Goal: Task Accomplishment & Management: Complete application form

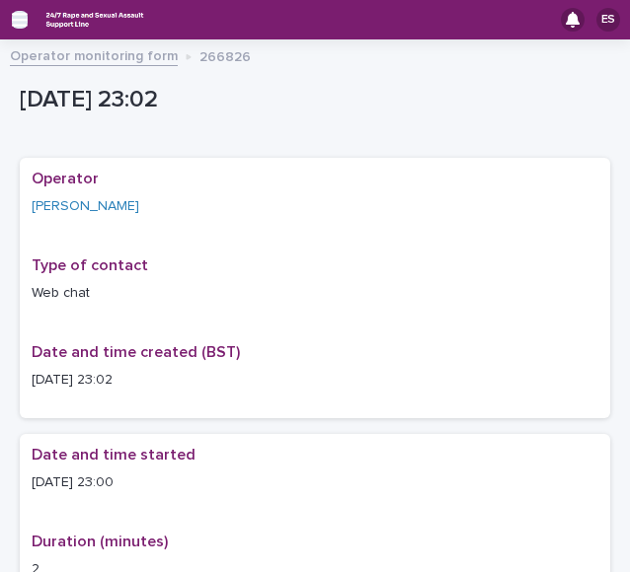
click at [16, 22] on icon "button" at bounding box center [20, 20] width 16 height 18
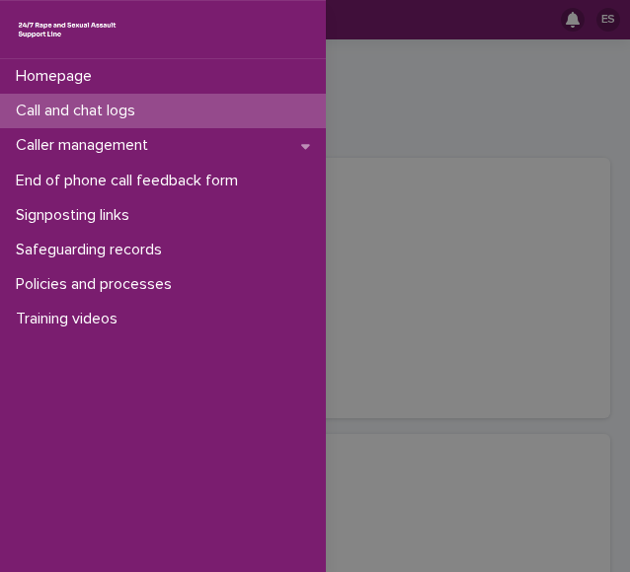
click at [98, 106] on p "Call and chat logs" at bounding box center [79, 111] width 143 height 19
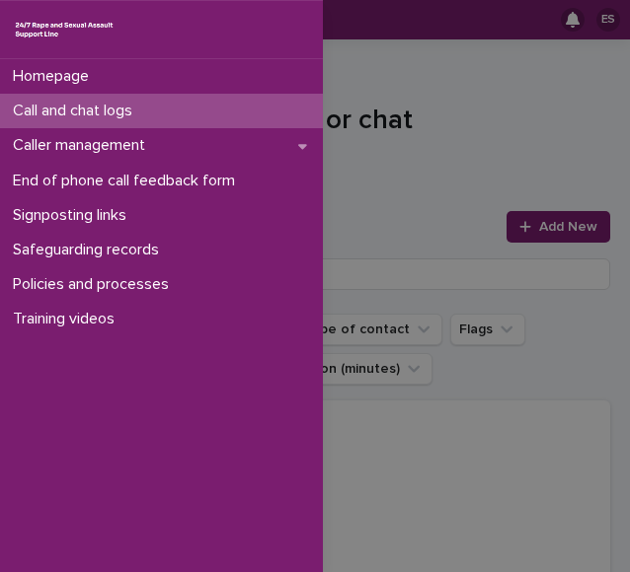
click at [411, 118] on div "Homepage Call and chat logs Caller management End of phone call feedback form S…" at bounding box center [315, 286] width 630 height 572
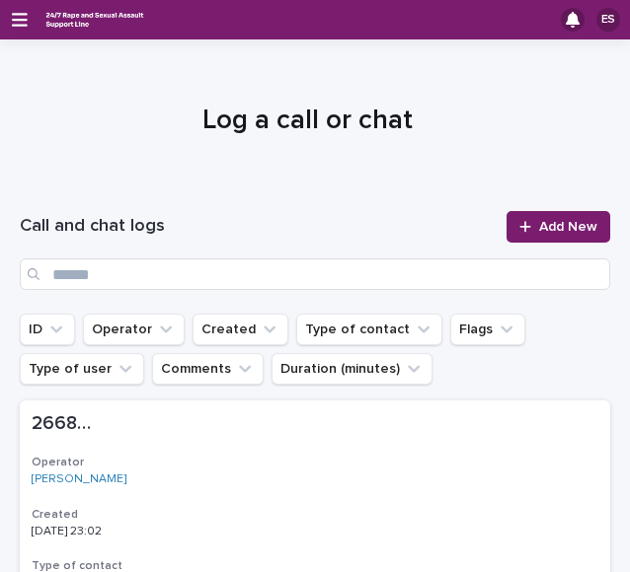
click at [531, 209] on div "Call and chat logs Add New" at bounding box center [315, 251] width 590 height 126
click at [539, 220] on span "Add New" at bounding box center [568, 227] width 58 height 14
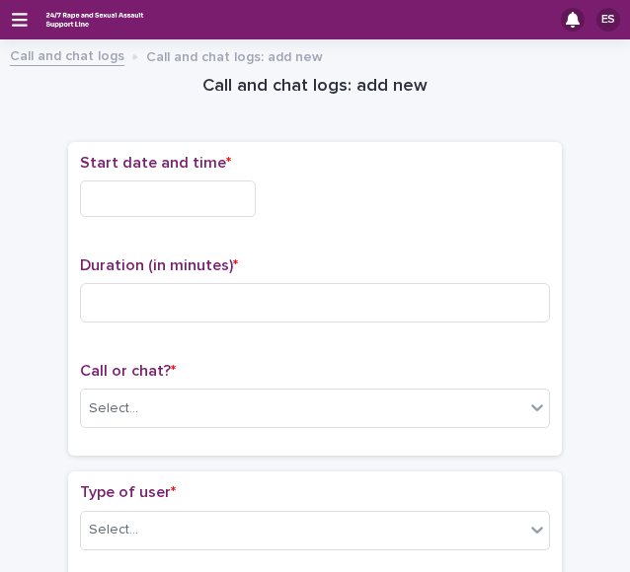
click at [225, 198] on input "text" at bounding box center [168, 199] width 176 height 37
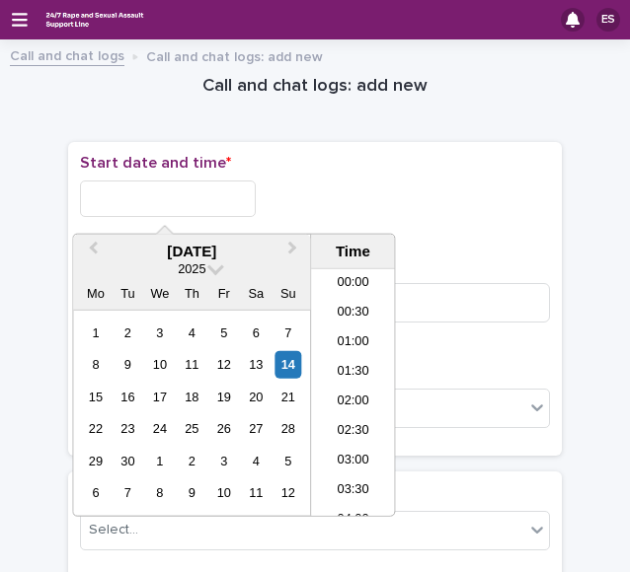
scroll to position [1174, 0]
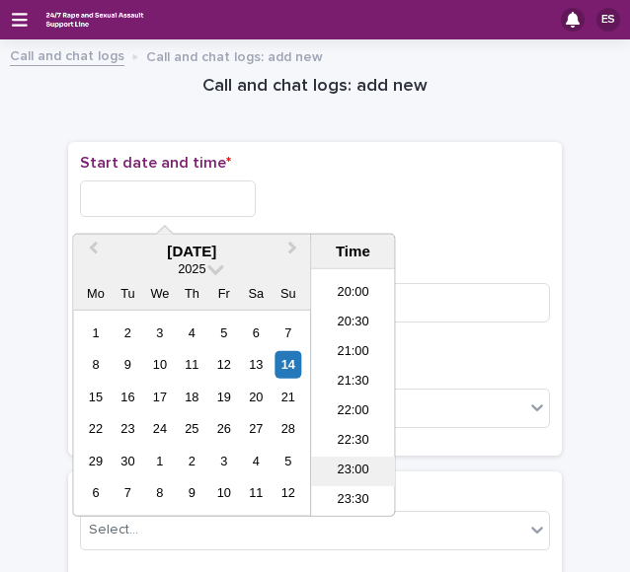
click at [349, 461] on li "23:00" at bounding box center [353, 472] width 84 height 30
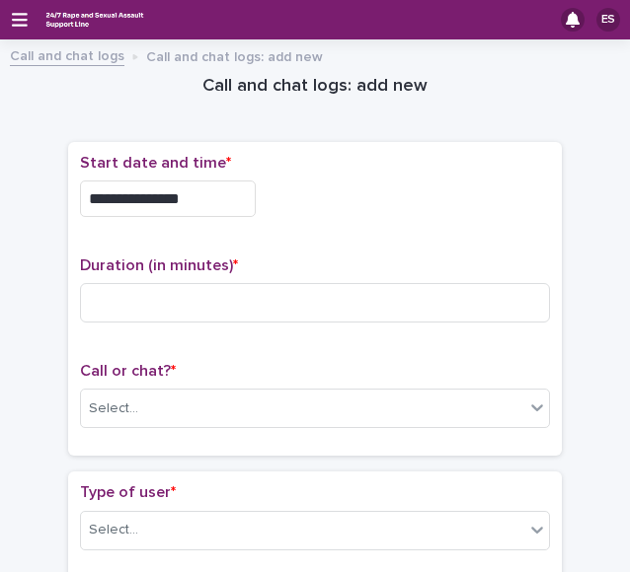
click at [207, 204] on input "**********" at bounding box center [168, 199] width 176 height 37
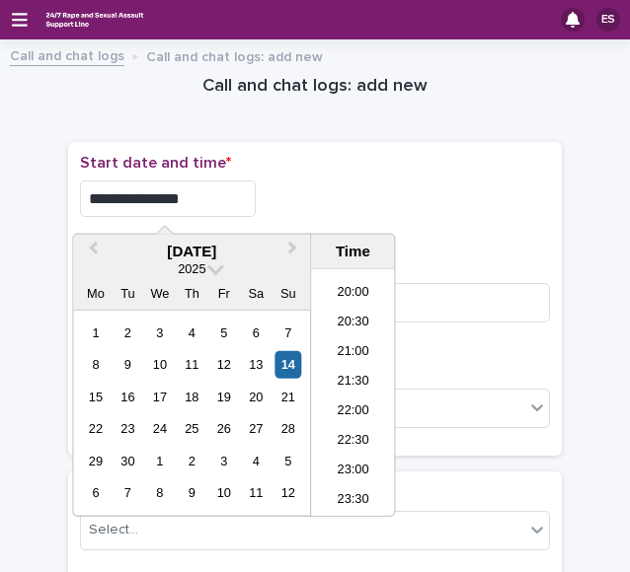
click at [221, 204] on input "**********" at bounding box center [168, 199] width 176 height 37
type input "**********"
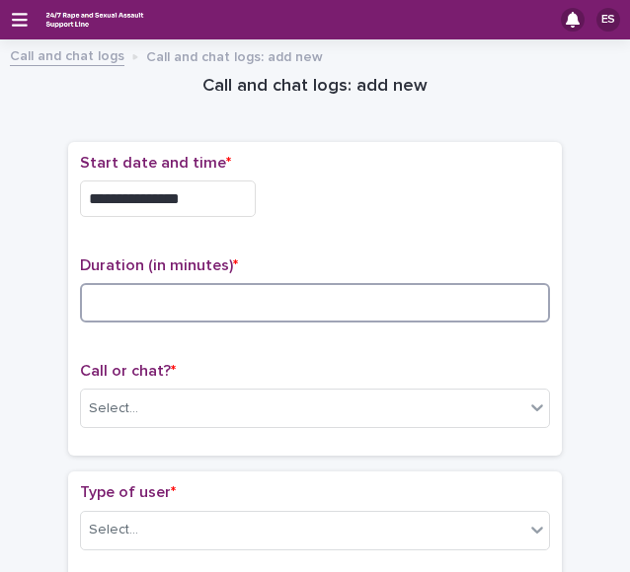
click at [146, 306] on input at bounding box center [315, 302] width 470 height 39
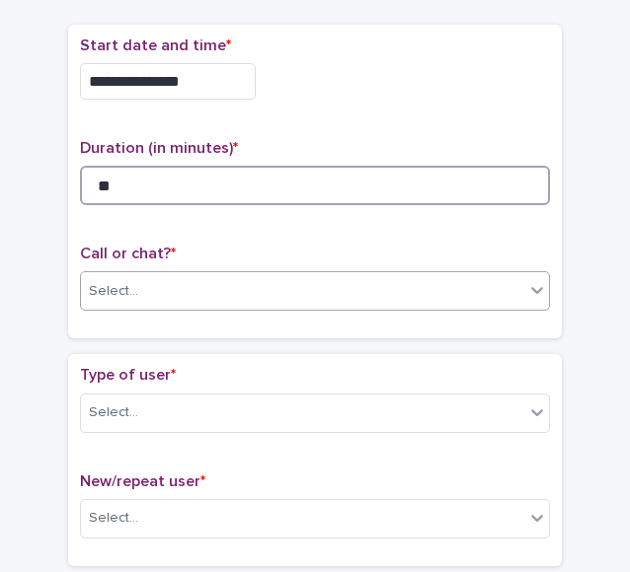
type input "**"
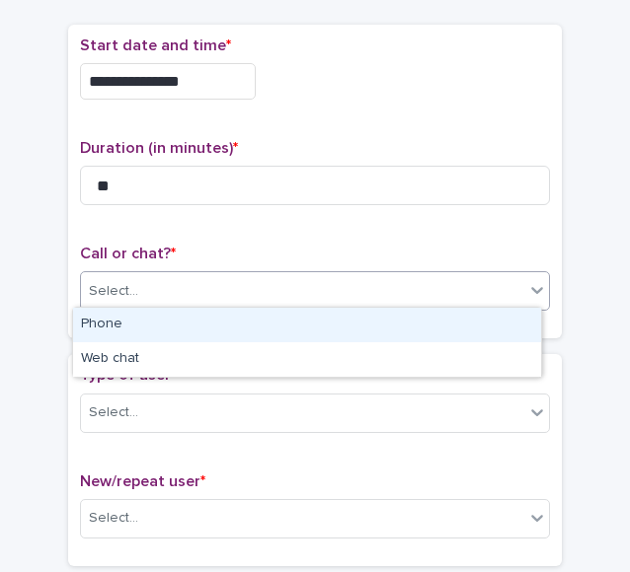
click at [132, 295] on div "Select..." at bounding box center [302, 291] width 443 height 33
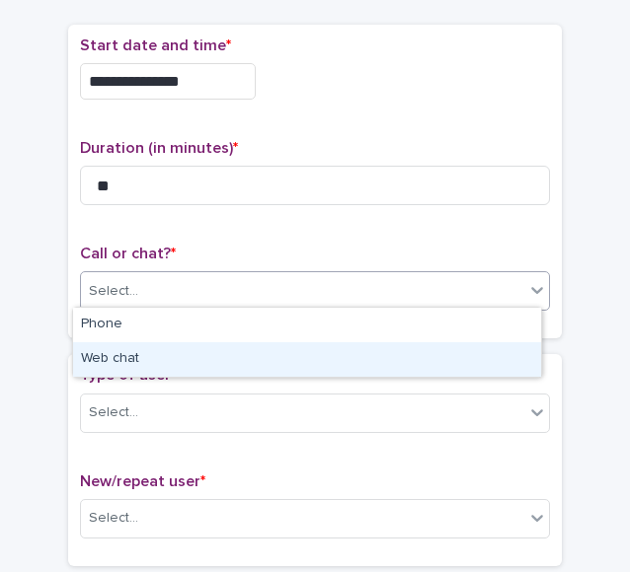
click at [158, 345] on div "Web chat" at bounding box center [307, 359] width 468 height 35
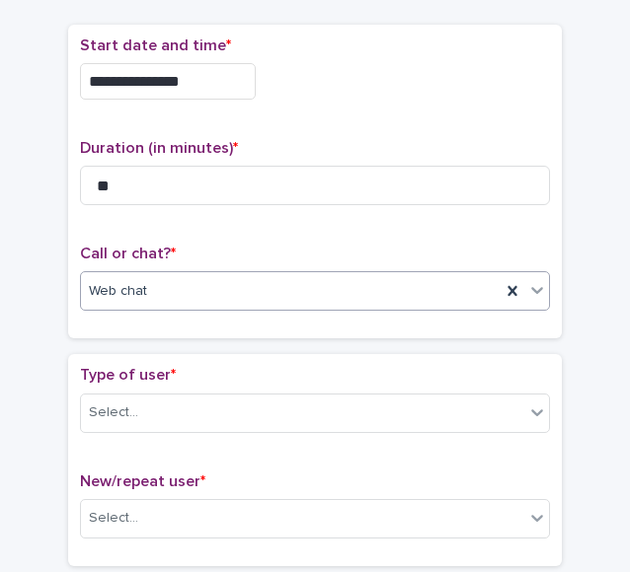
scroll to position [285, 0]
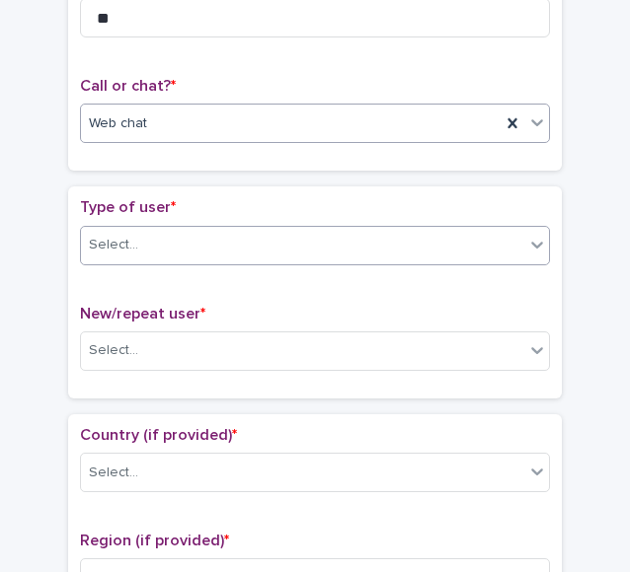
click at [128, 245] on div "Select..." at bounding box center [302, 245] width 443 height 33
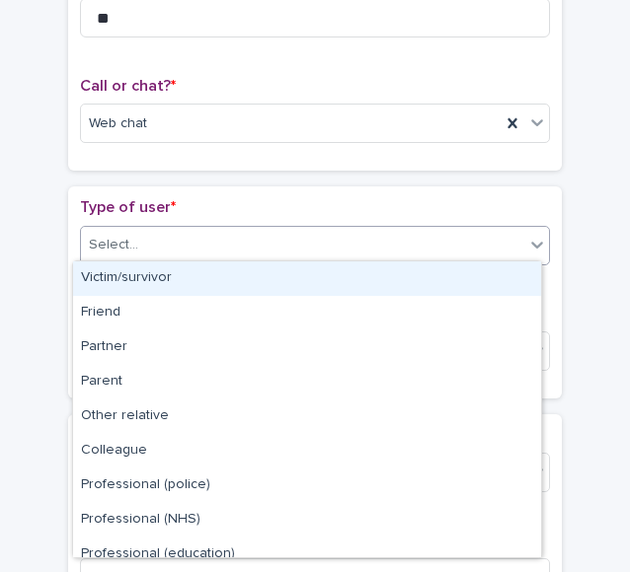
click at [158, 281] on div "Victim/survivor" at bounding box center [307, 279] width 468 height 35
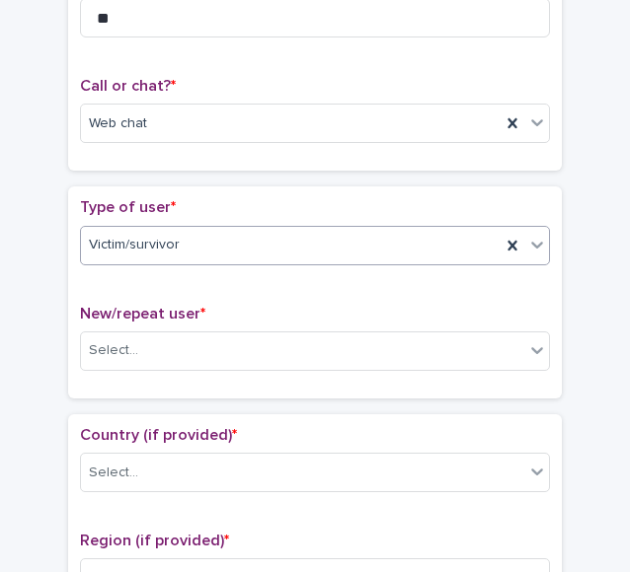
scroll to position [348, 0]
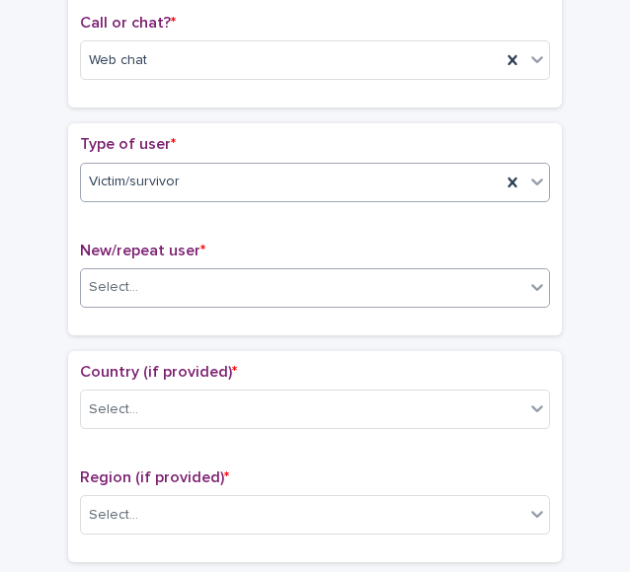
click at [138, 276] on div "Select..." at bounding box center [302, 287] width 443 height 33
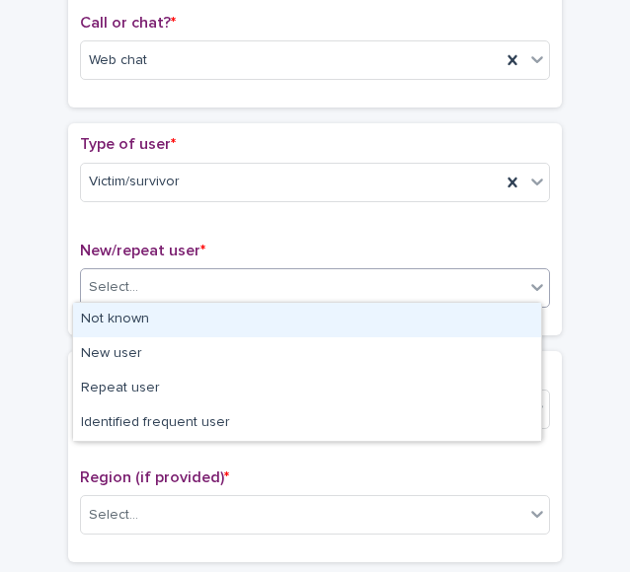
click at [154, 315] on div "Not known" at bounding box center [307, 320] width 468 height 35
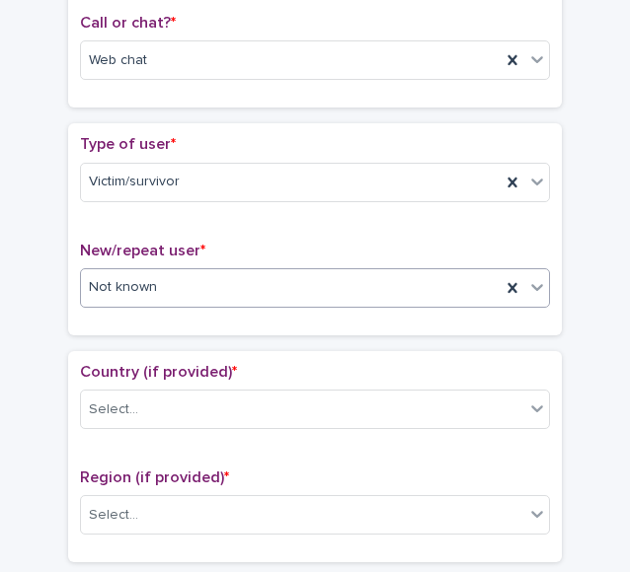
scroll to position [502, 0]
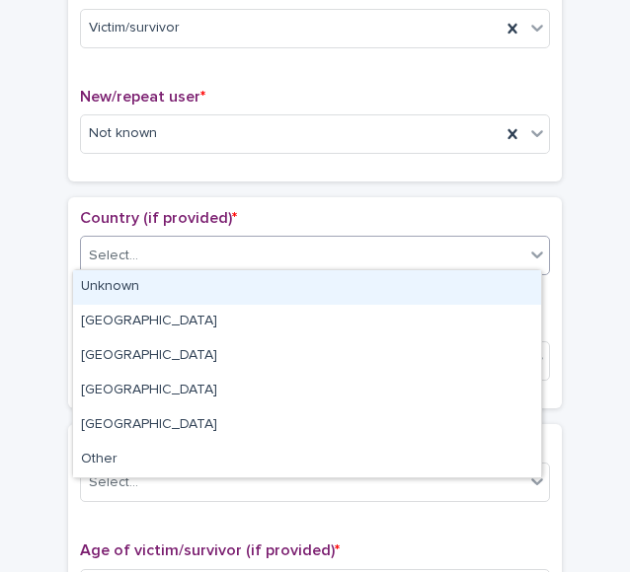
click at [122, 252] on div "Select..." at bounding box center [113, 256] width 49 height 21
click at [162, 296] on div "Unknown" at bounding box center [307, 287] width 468 height 35
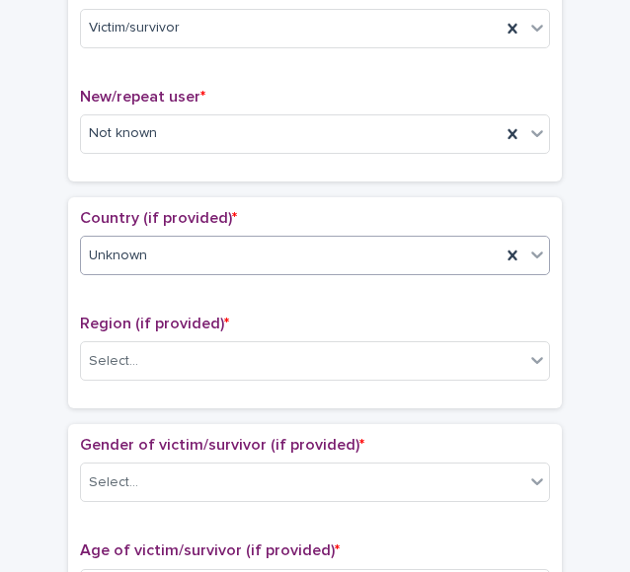
scroll to position [595, 0]
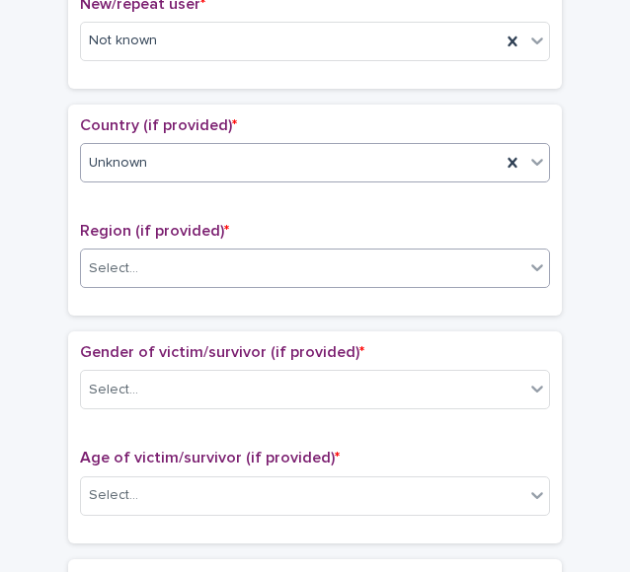
click at [143, 277] on div "Select..." at bounding box center [302, 269] width 443 height 33
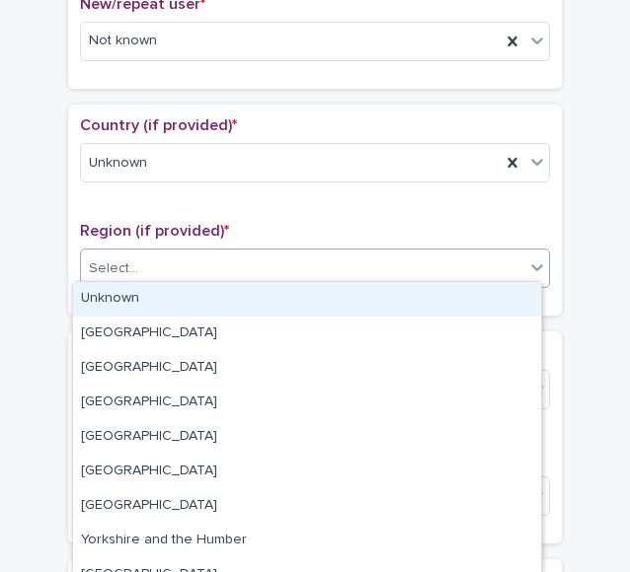
click at [163, 292] on div "Unknown" at bounding box center [307, 299] width 468 height 35
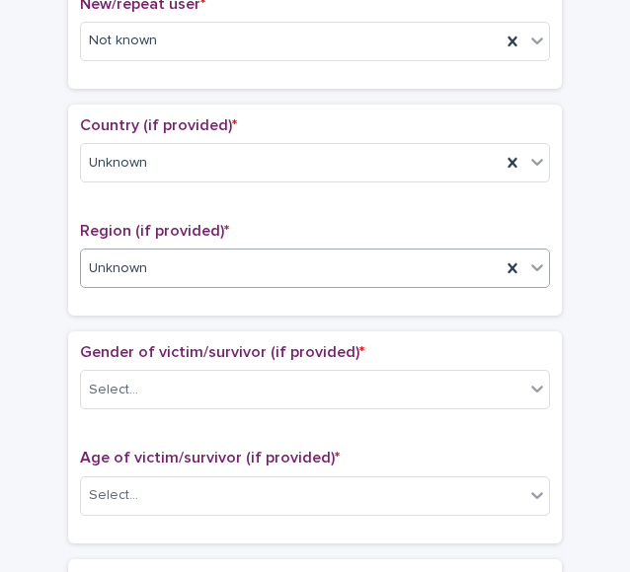
scroll to position [681, 0]
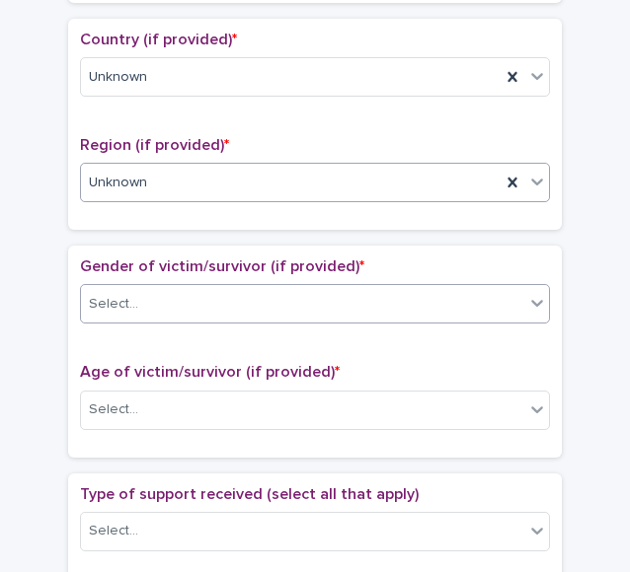
click at [153, 291] on div "Select..." at bounding box center [302, 304] width 443 height 33
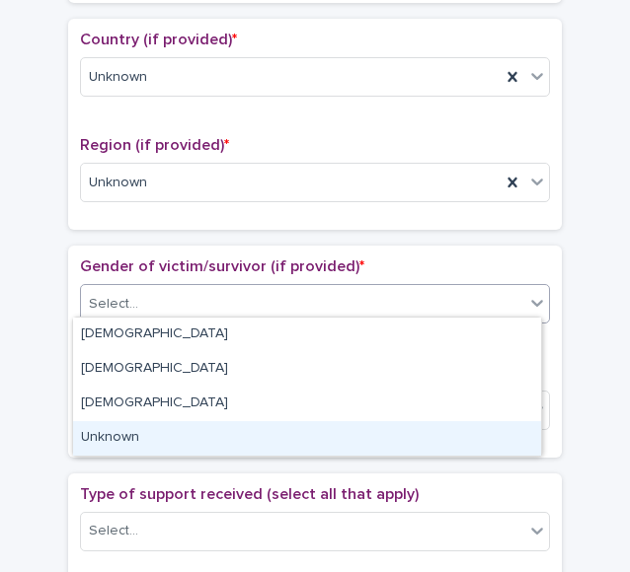
click at [112, 431] on div "Unknown" at bounding box center [307, 438] width 468 height 35
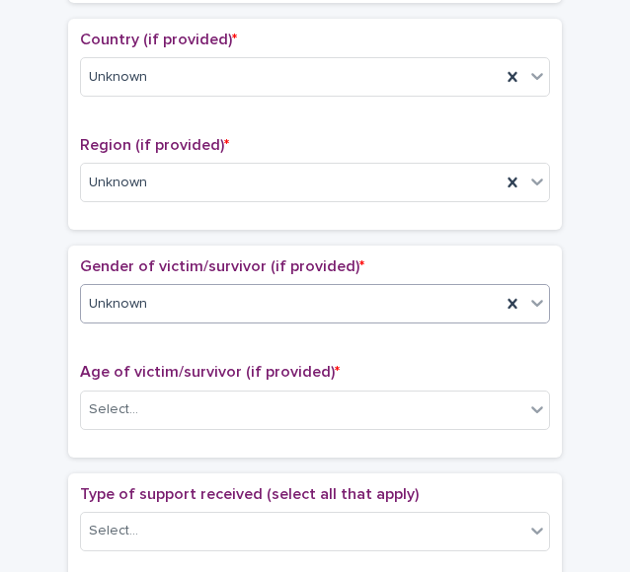
scroll to position [843, 0]
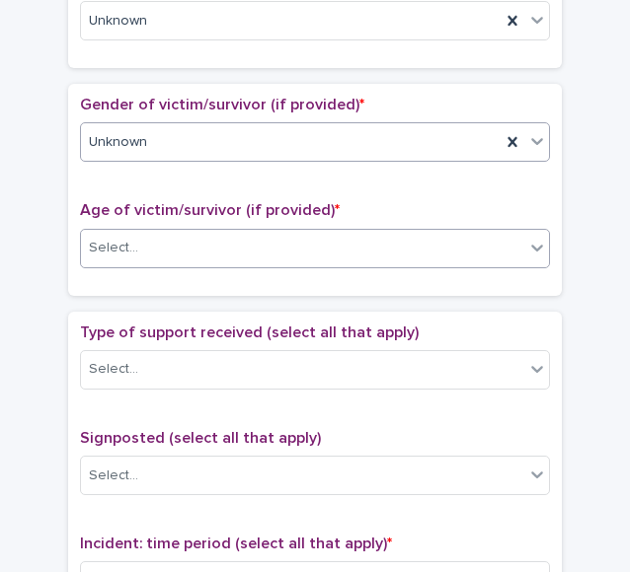
click at [117, 238] on div "Select..." at bounding box center [113, 248] width 49 height 21
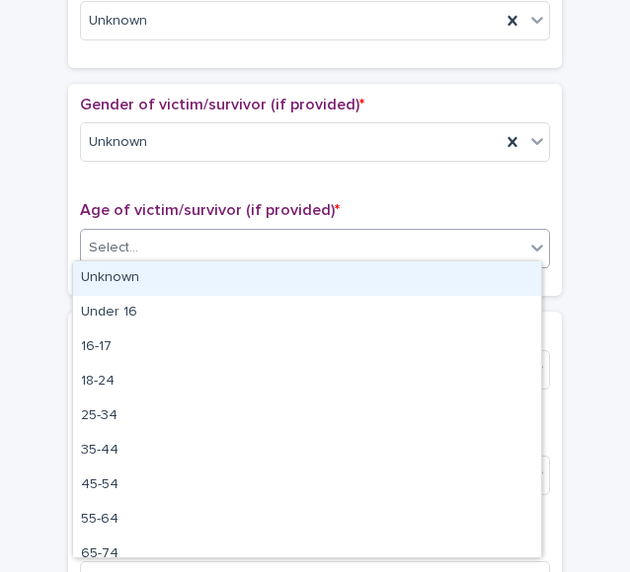
click at [180, 285] on div "Unknown" at bounding box center [307, 279] width 468 height 35
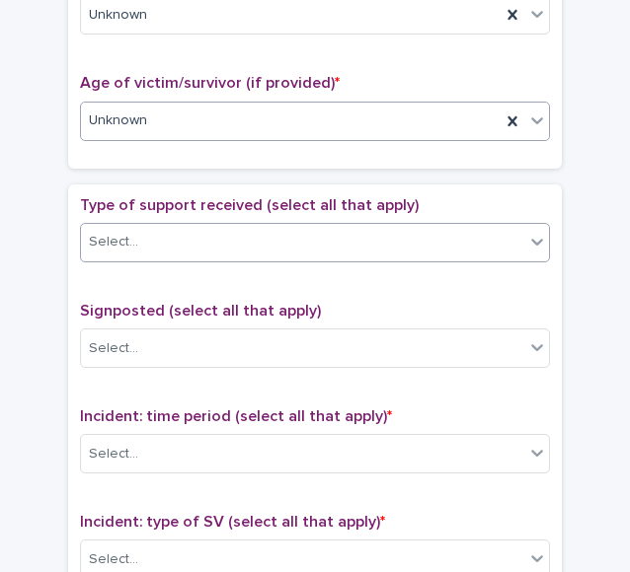
scroll to position [971, 0]
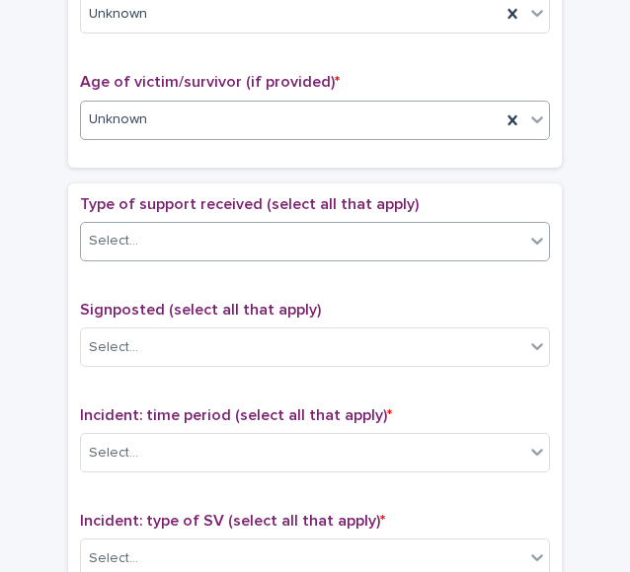
click at [160, 249] on div "Select..." at bounding box center [302, 241] width 443 height 33
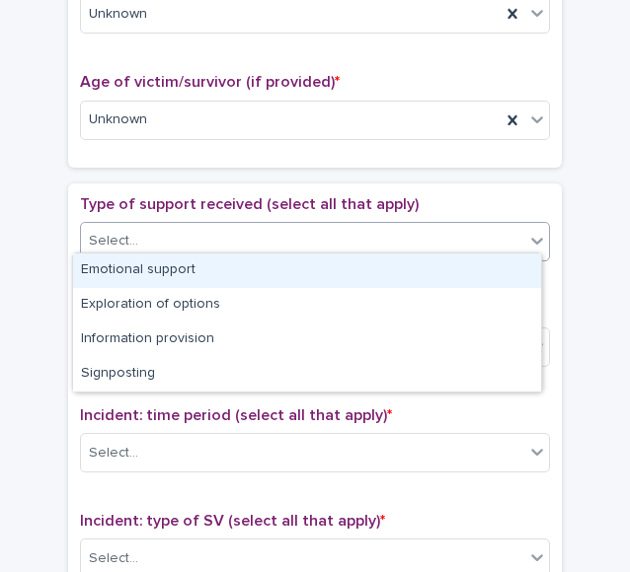
click at [188, 267] on div "Emotional support" at bounding box center [307, 271] width 468 height 35
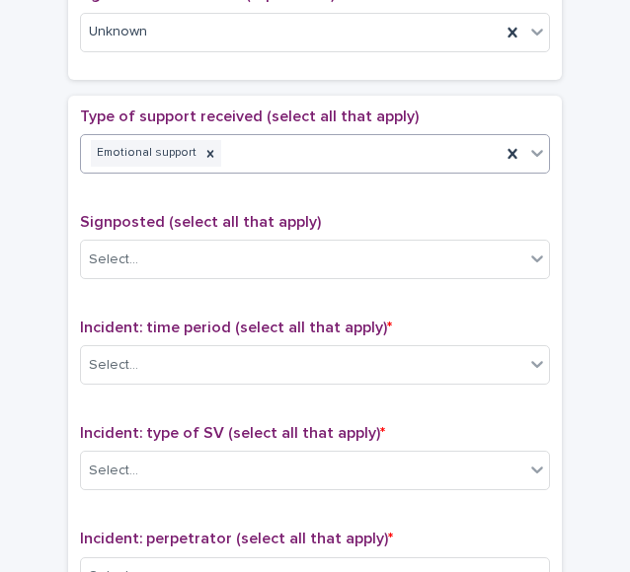
click at [165, 275] on div "Signposted (select all that apply) Select..." at bounding box center [315, 254] width 470 height 82
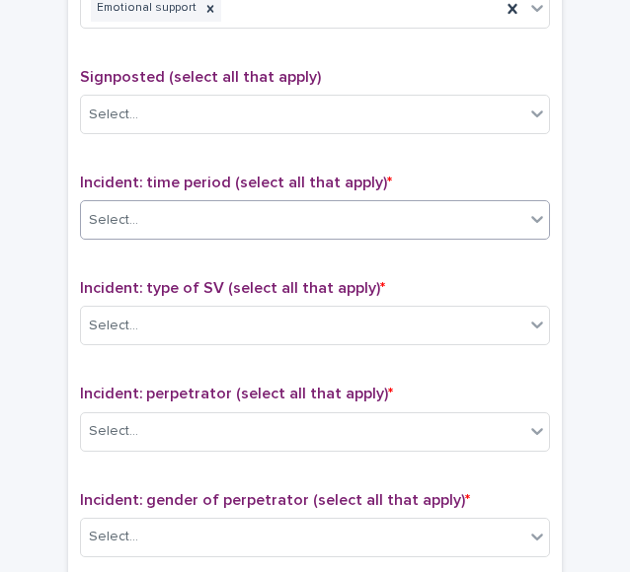
click at [126, 210] on div "Select..." at bounding box center [113, 220] width 49 height 21
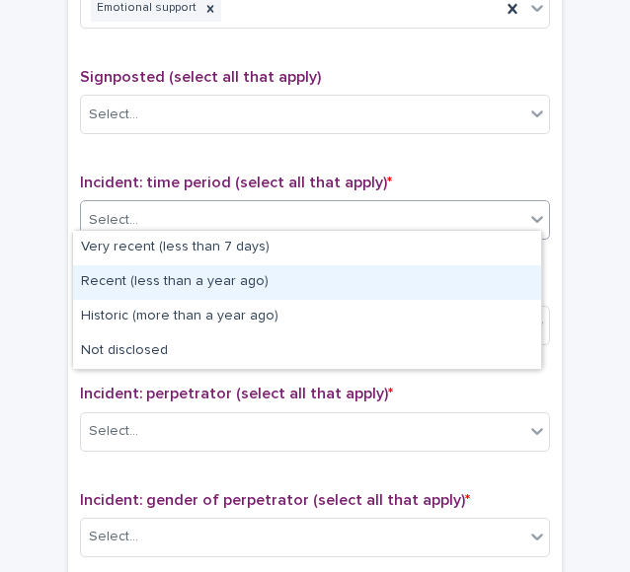
click at [146, 287] on div "Recent (less than a year ago)" at bounding box center [307, 282] width 468 height 35
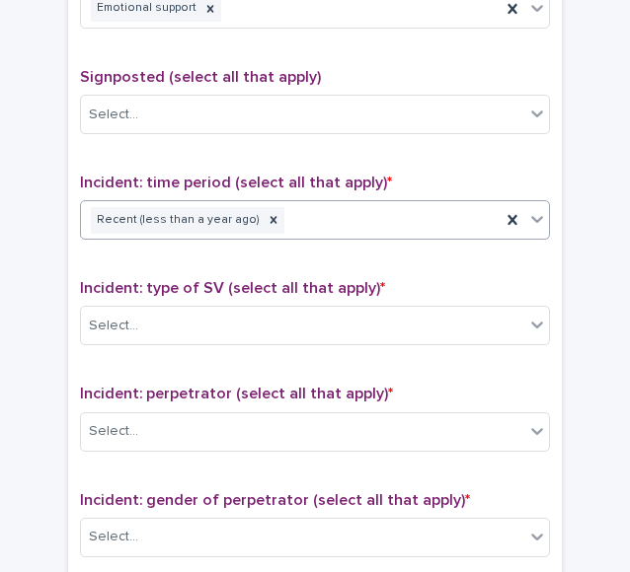
scroll to position [1319, 0]
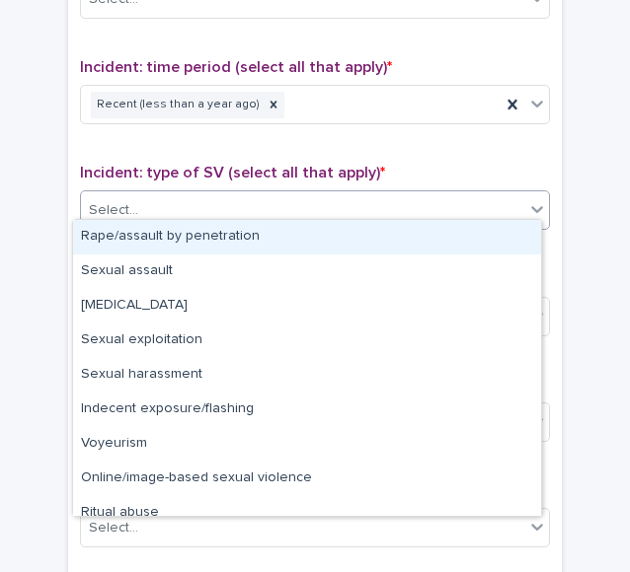
click at [146, 212] on div "Select..." at bounding box center [302, 210] width 443 height 33
click at [182, 225] on div "Rape/assault by penetration" at bounding box center [307, 237] width 468 height 35
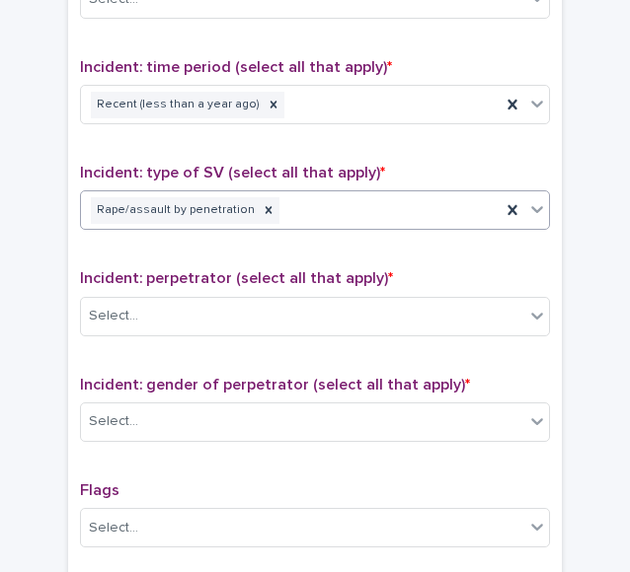
scroll to position [1407, 0]
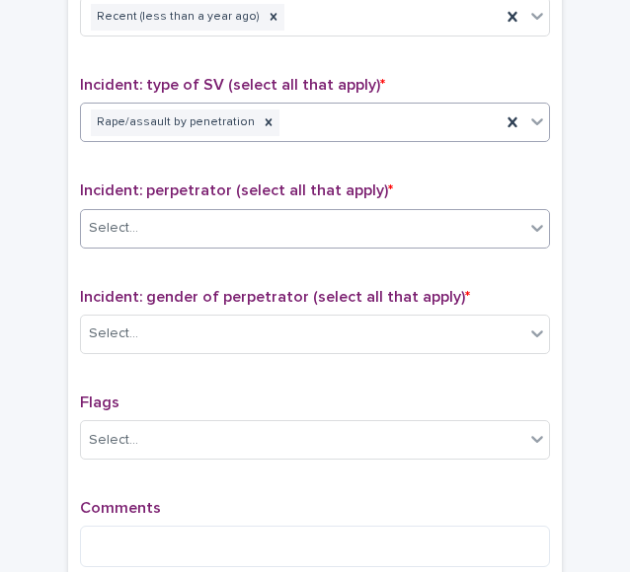
click at [159, 219] on div "Select..." at bounding box center [302, 228] width 443 height 33
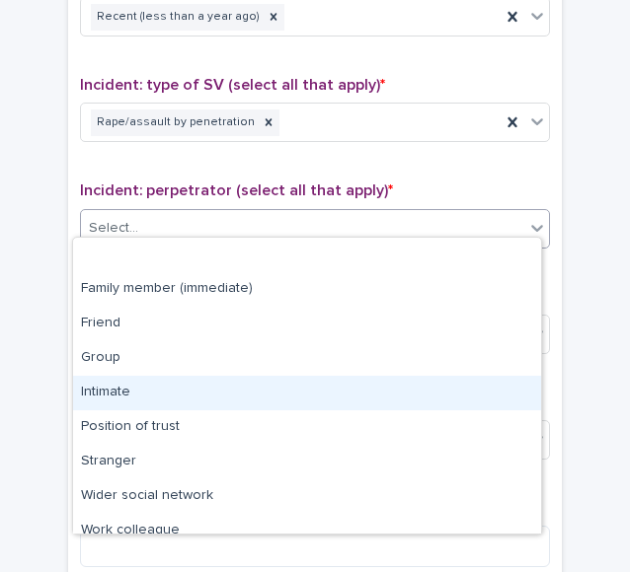
scroll to position [84, 0]
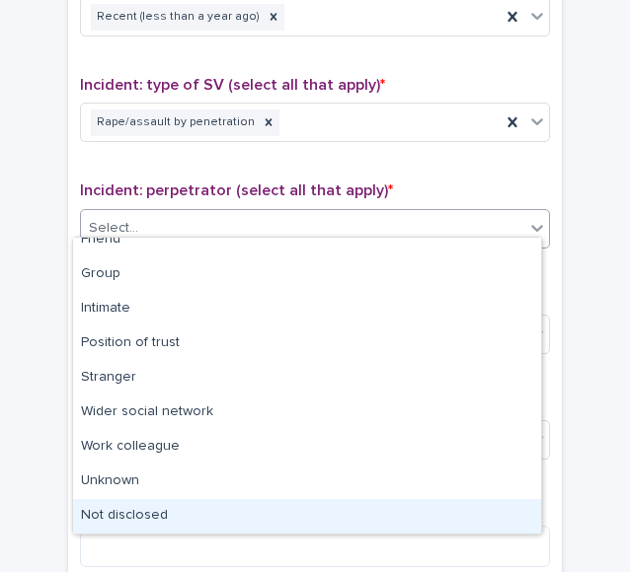
click at [155, 507] on div "Not disclosed" at bounding box center [307, 516] width 468 height 35
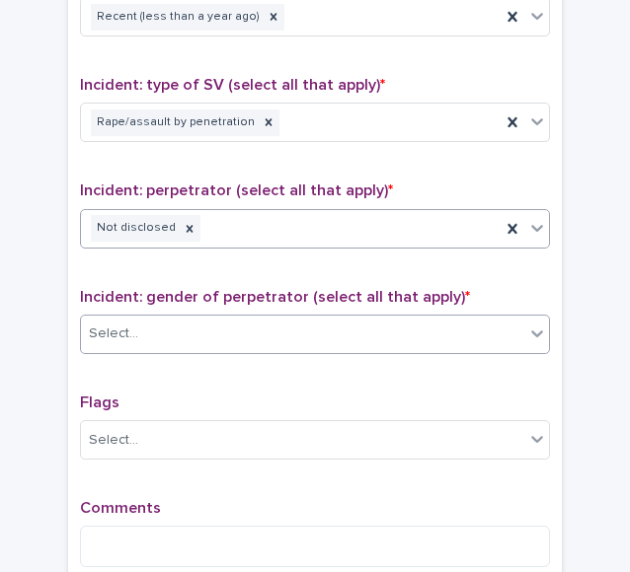
click at [132, 337] on div "Select..." at bounding box center [302, 334] width 443 height 33
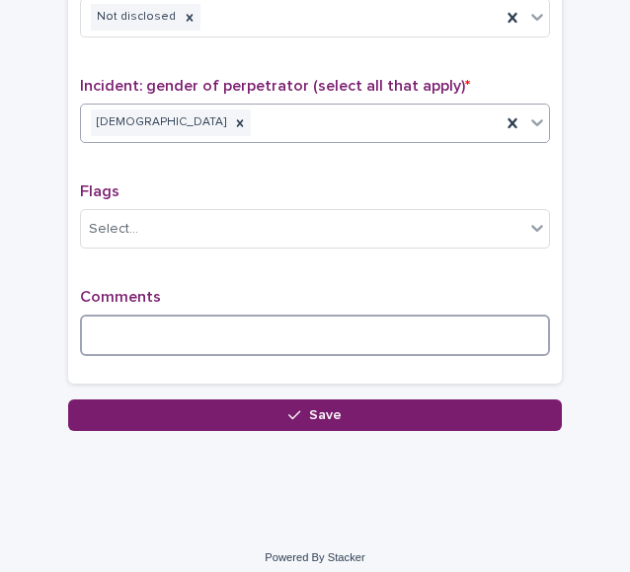
click at [108, 325] on textarea at bounding box center [315, 335] width 470 height 41
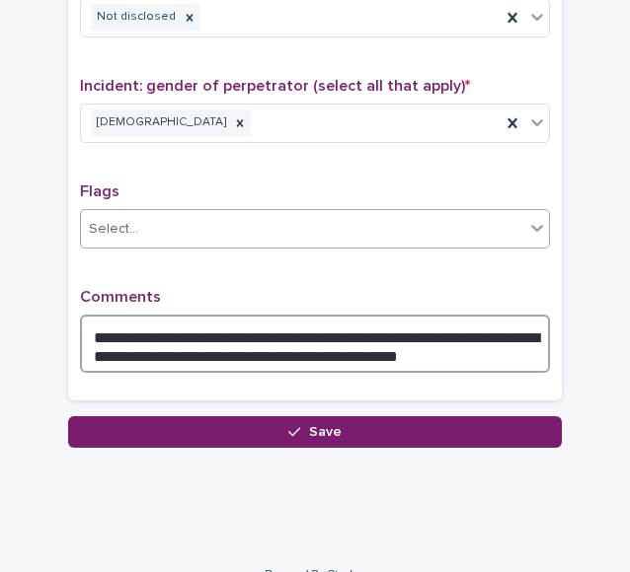
type textarea "**********"
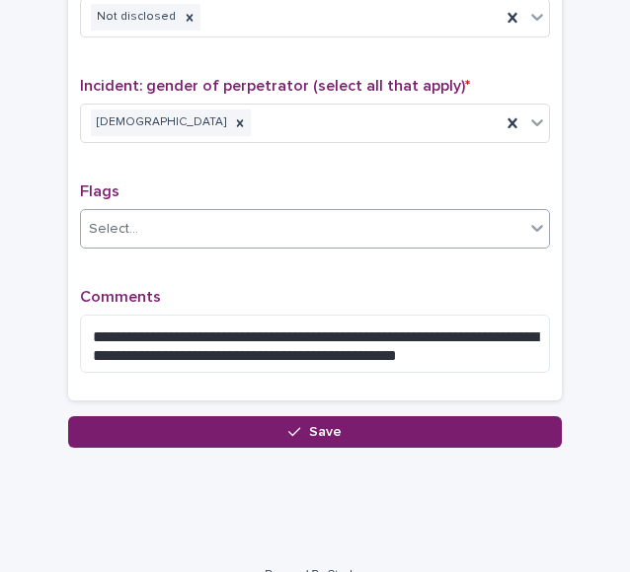
click at [108, 225] on div "Select..." at bounding box center [113, 229] width 49 height 21
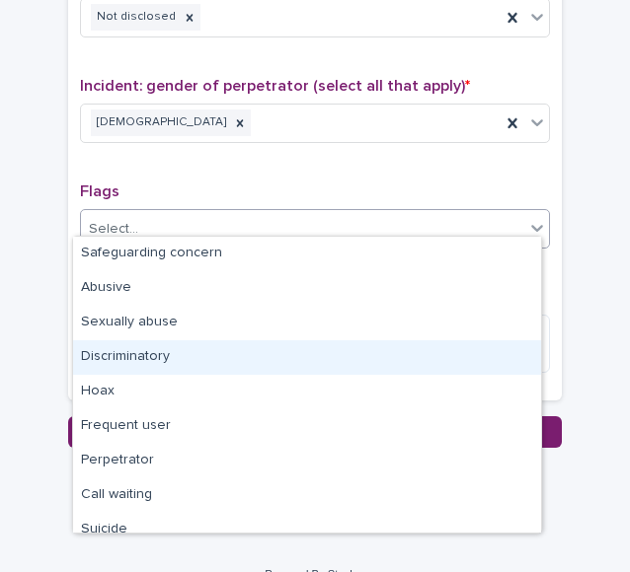
scroll to position [118, 0]
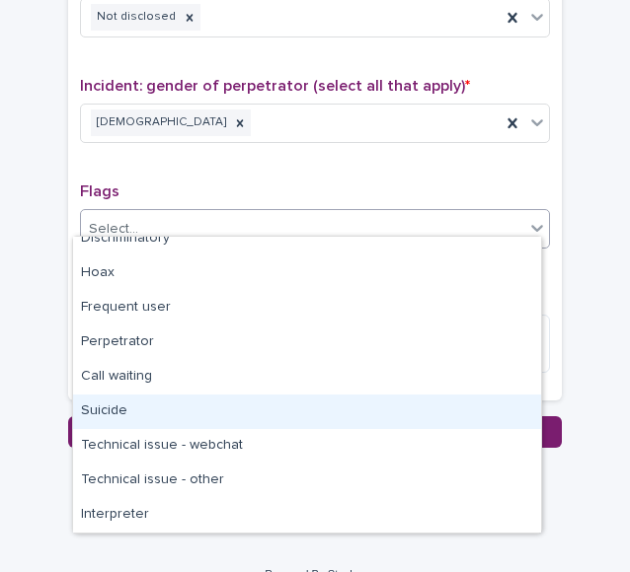
click at [204, 421] on div "Suicide" at bounding box center [307, 412] width 468 height 35
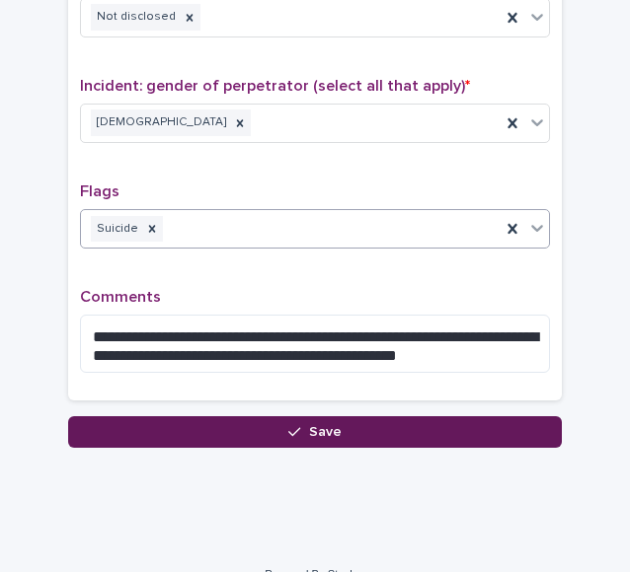
click at [232, 431] on button "Save" at bounding box center [314, 432] width 493 height 32
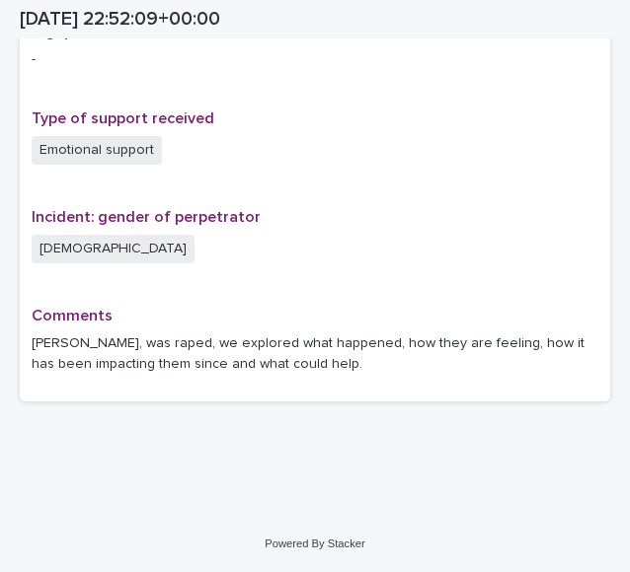
scroll to position [1354, 0]
